Goal: Find specific page/section: Find specific page/section

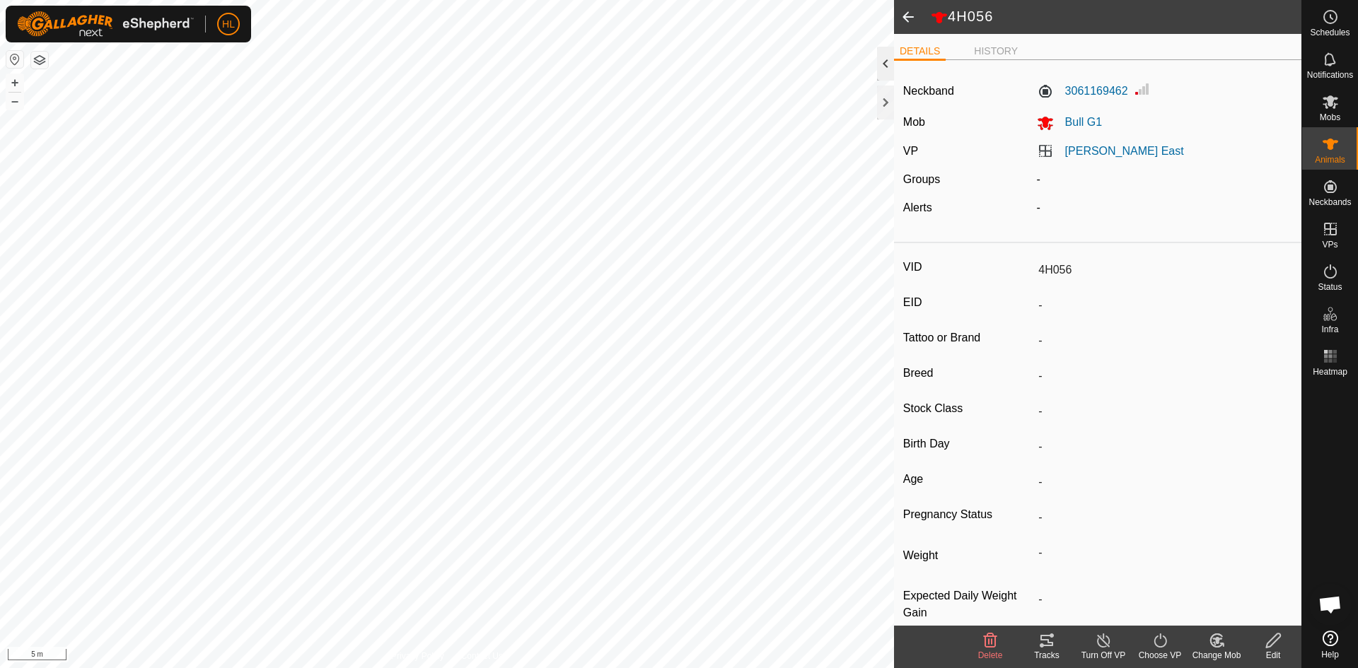
click at [678, 57] on div at bounding box center [885, 64] width 17 height 34
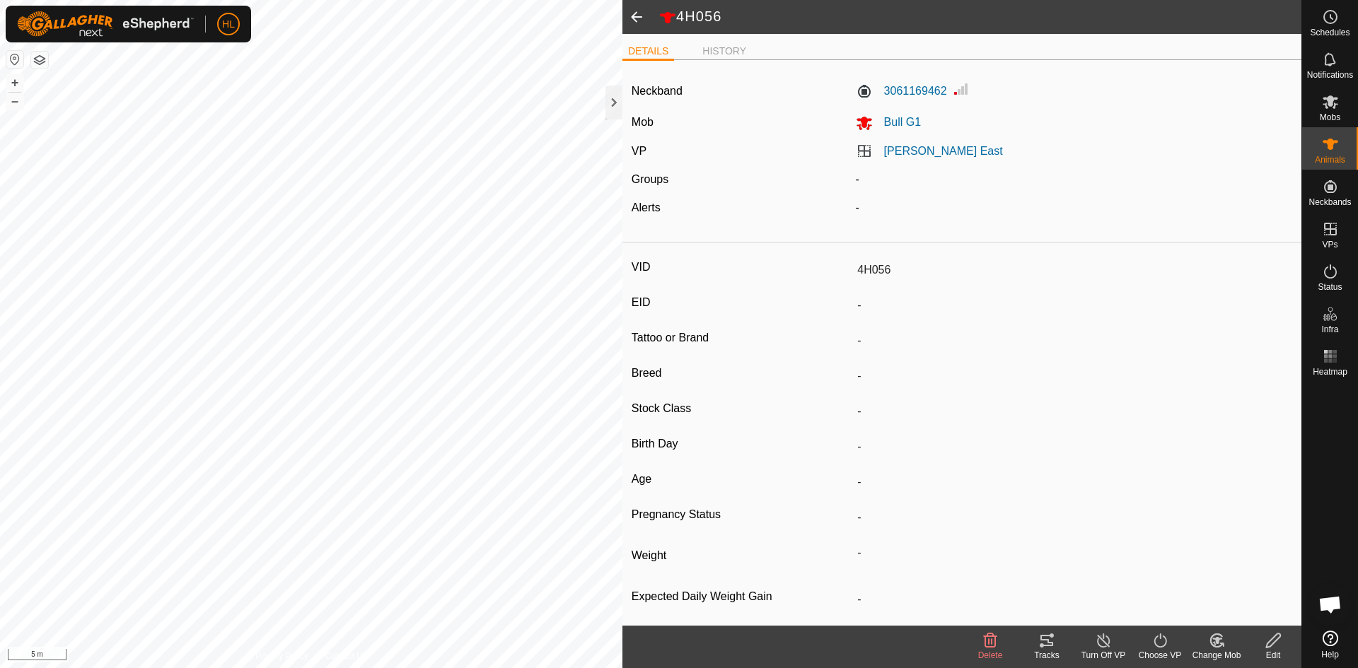
click at [638, 18] on span at bounding box center [636, 17] width 28 height 34
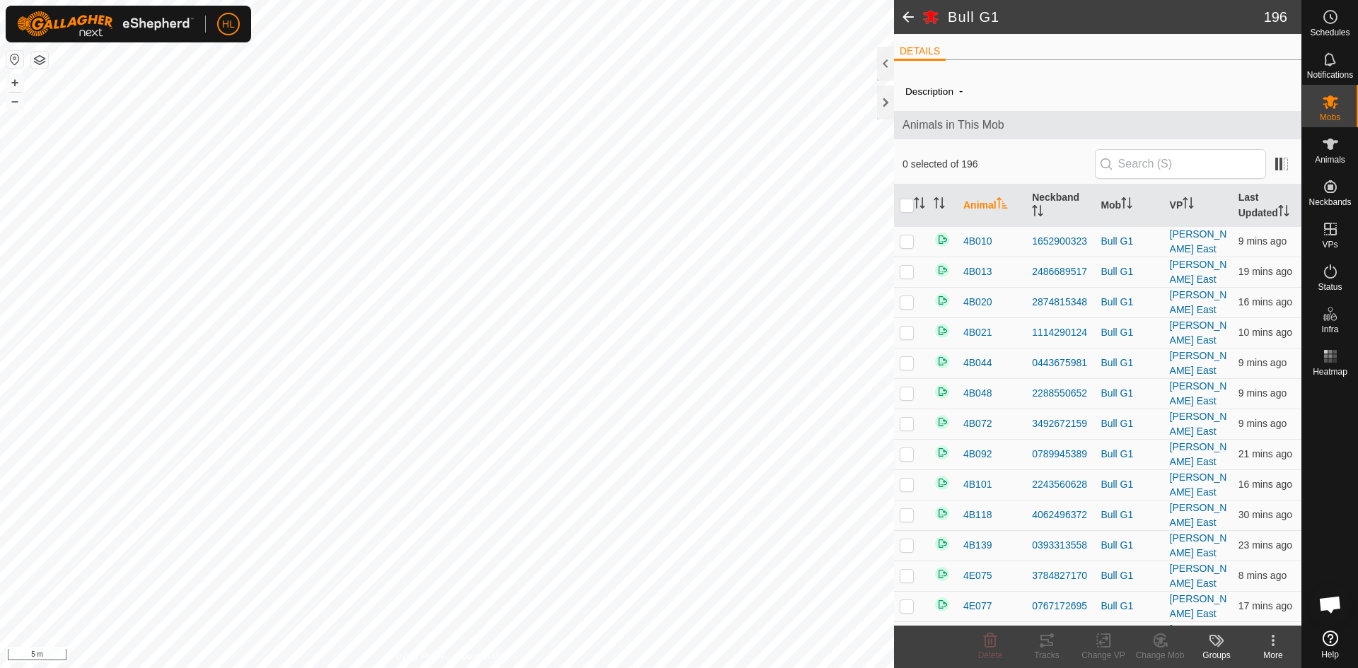
click at [678, 18] on span at bounding box center [908, 17] width 28 height 34
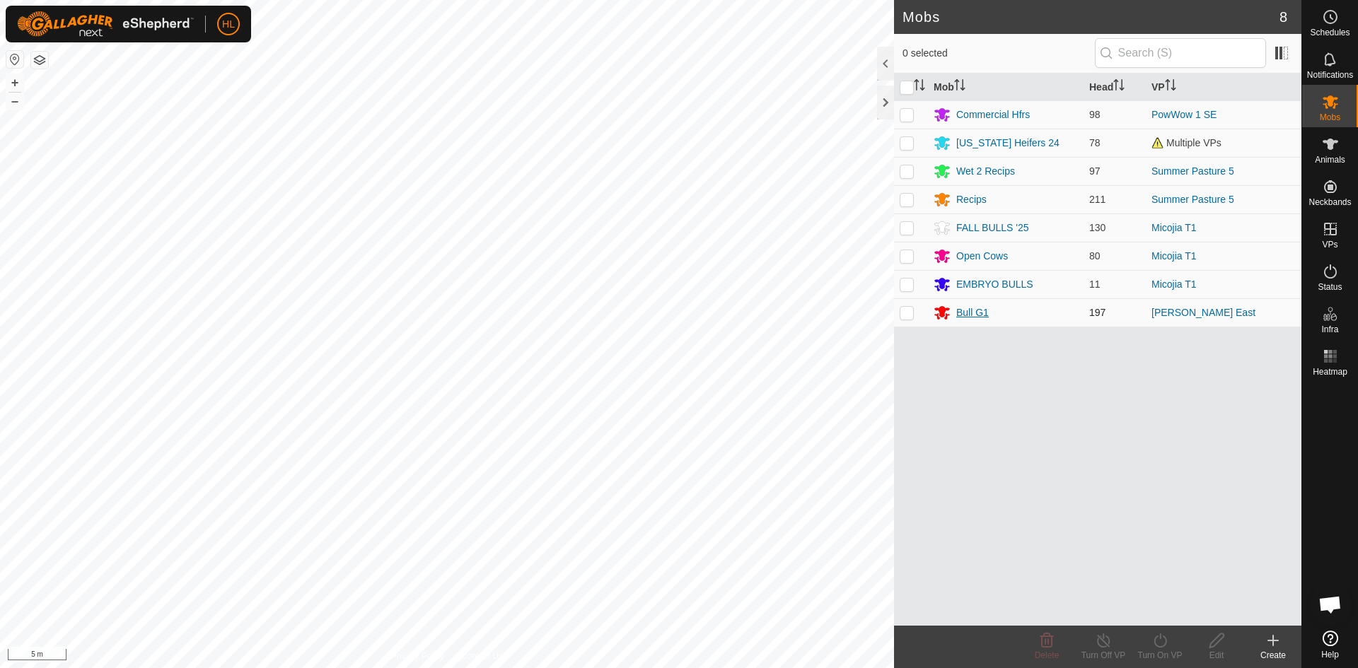
click at [678, 313] on div "Bull G1" at bounding box center [972, 312] width 33 height 15
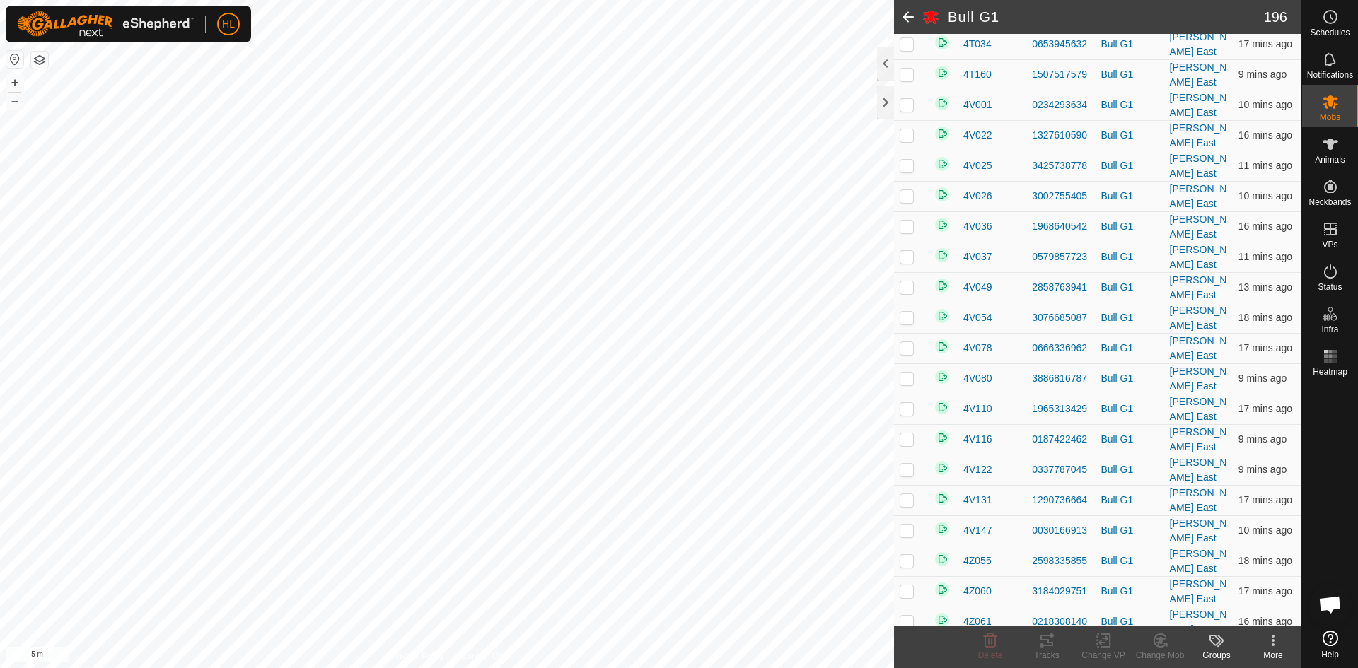
scroll to position [5576, 0]
